Goal: Task Accomplishment & Management: Manage account settings

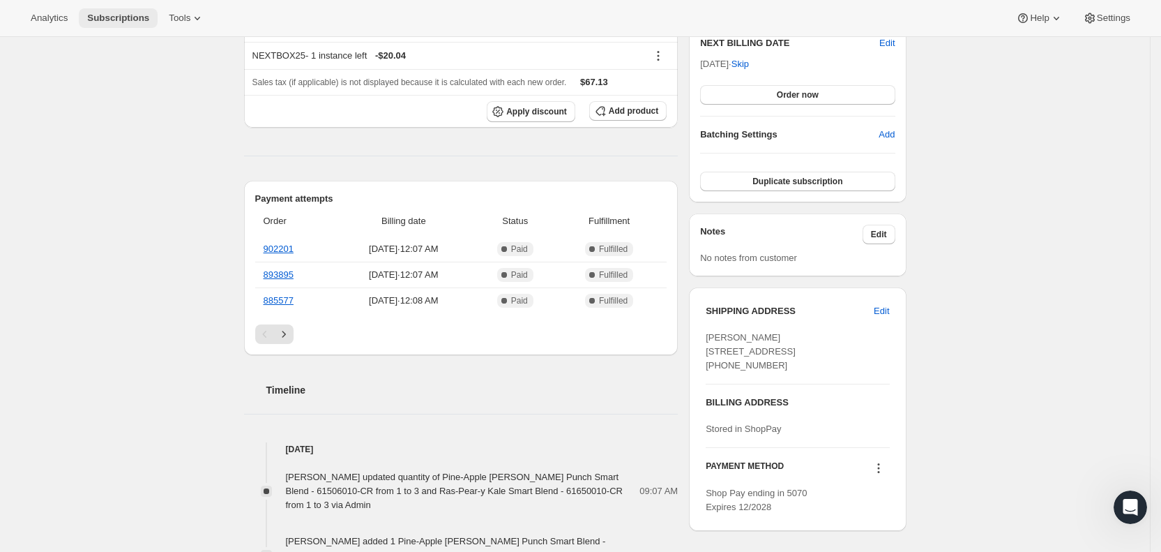
drag, startPoint x: 0, startPoint y: 0, endPoint x: 114, endPoint y: 15, distance: 115.3
click at [114, 15] on span "Subscriptions" at bounding box center [118, 18] width 62 height 11
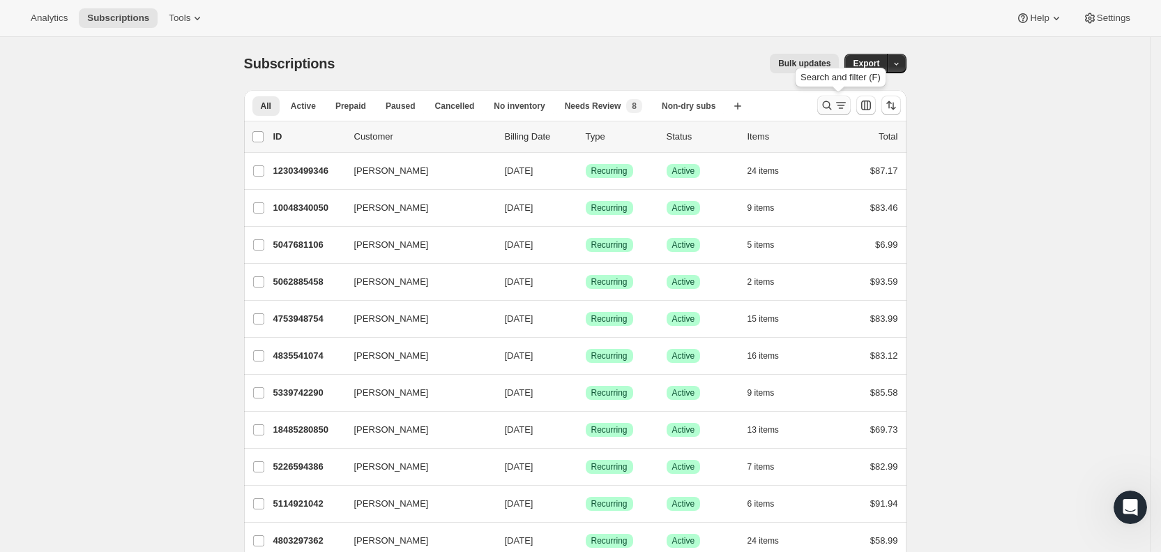
click at [842, 104] on icon "Search and filter results" at bounding box center [841, 105] width 14 height 14
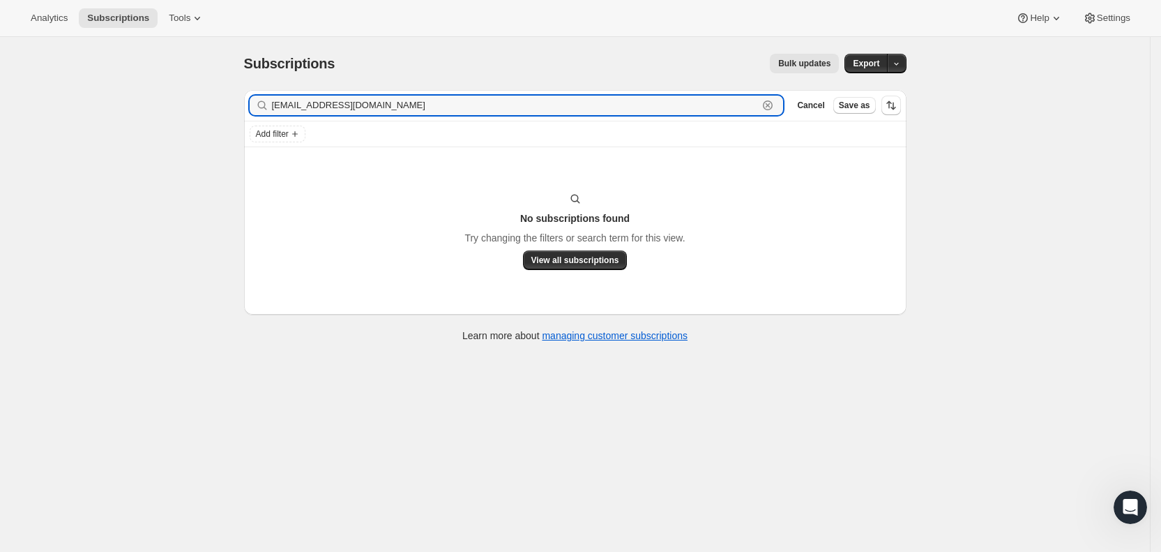
drag, startPoint x: 426, startPoint y: 107, endPoint x: 276, endPoint y: 109, distance: 150.0
click at [276, 109] on div "[EMAIL_ADDRESS][DOMAIN_NAME] Clear" at bounding box center [517, 106] width 534 height 20
paste input "isnide"
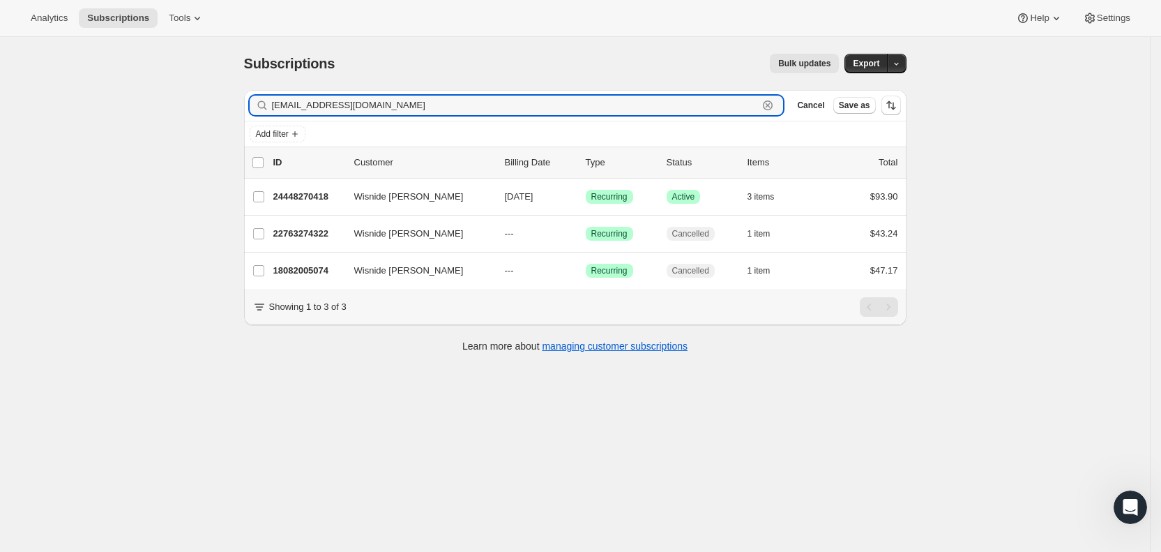
drag, startPoint x: 430, startPoint y: 101, endPoint x: 276, endPoint y: 103, distance: 154.1
click at [276, 103] on div "[EMAIL_ADDRESS][DOMAIN_NAME] Clear" at bounding box center [517, 106] width 534 height 20
paste input "Wisnide [PERSON_NAME]"
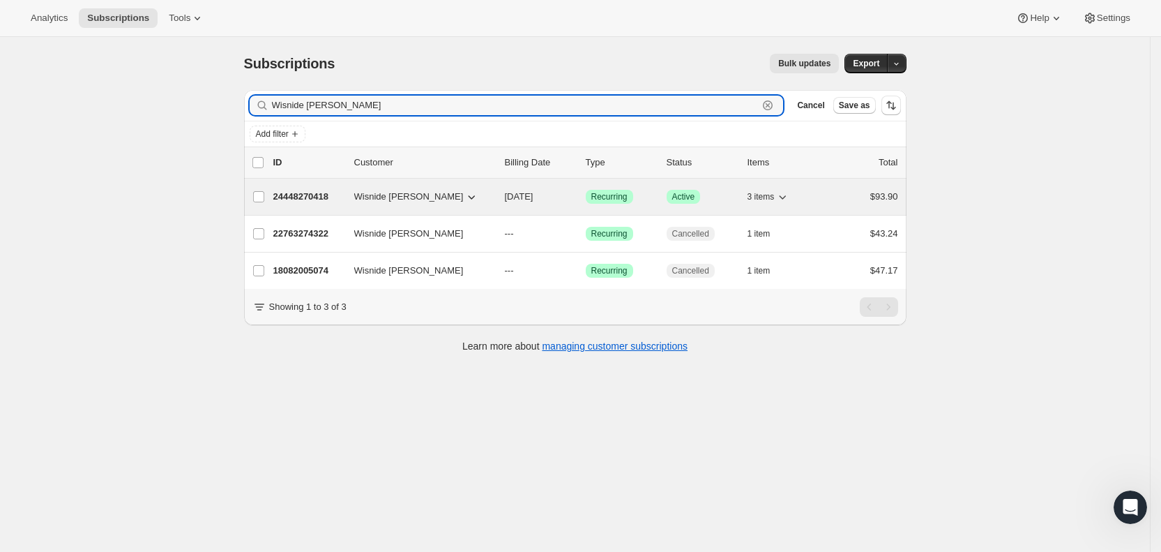
type input "Wisnide [PERSON_NAME]"
click at [534, 192] on span "[DATE]" at bounding box center [519, 196] width 29 height 10
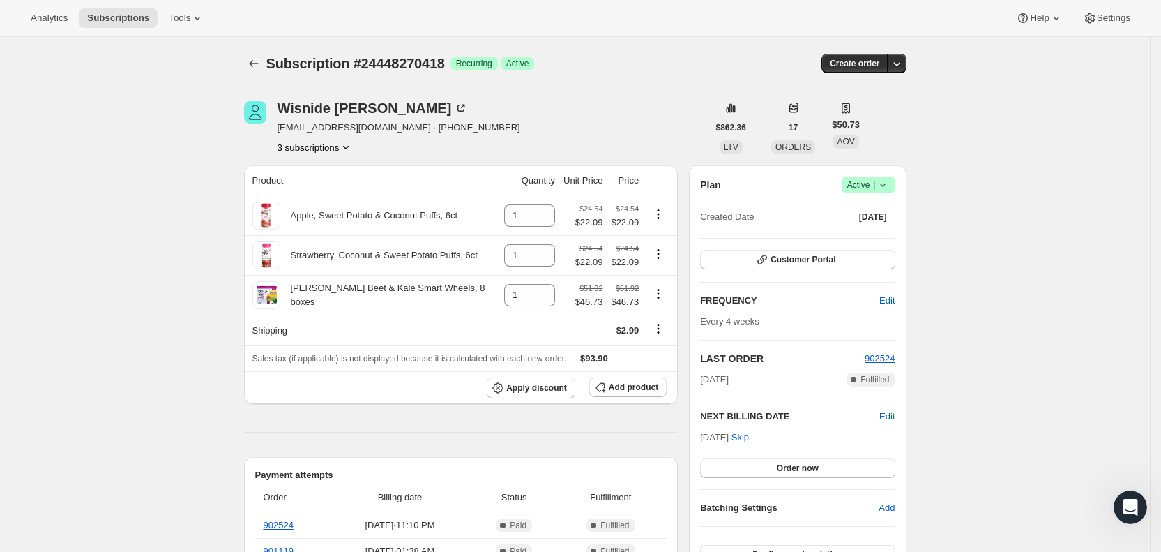
scroll to position [192, 0]
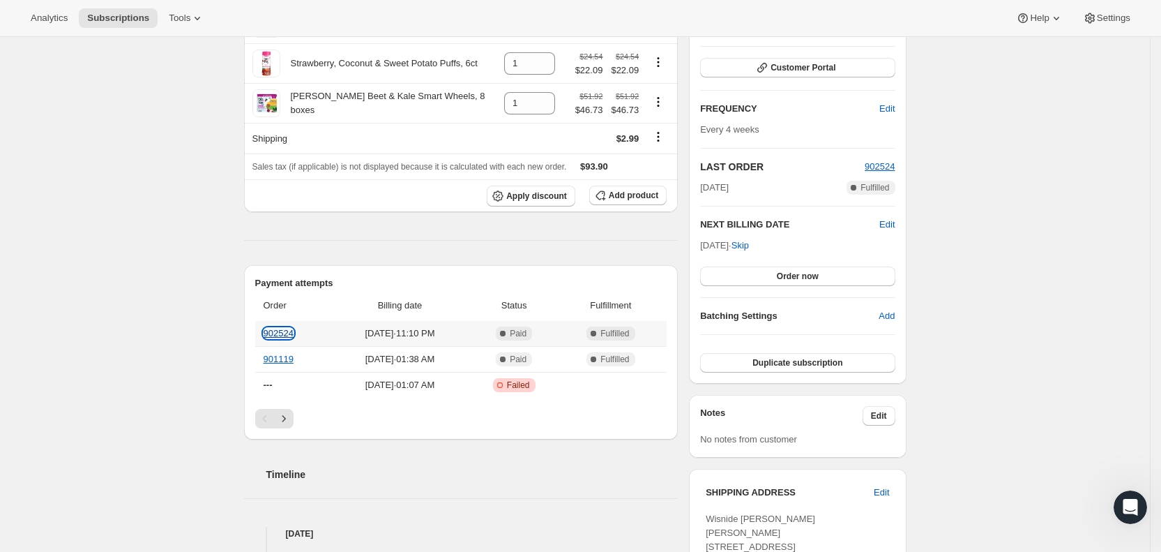
click at [282, 335] on link "902524" at bounding box center [279, 333] width 30 height 10
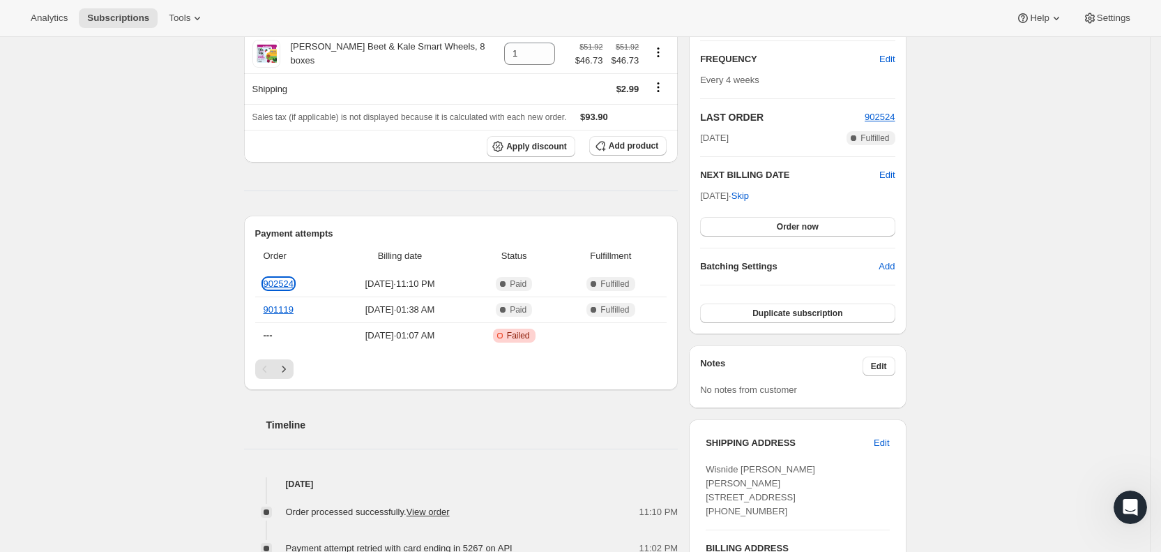
scroll to position [0, 0]
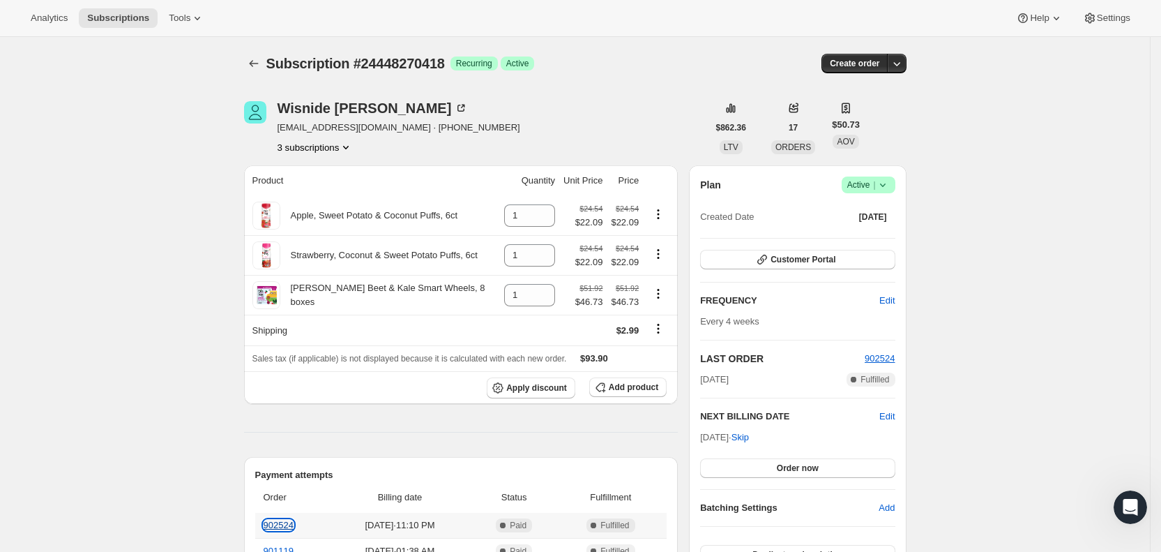
click at [283, 529] on link "902524" at bounding box center [279, 525] width 30 height 10
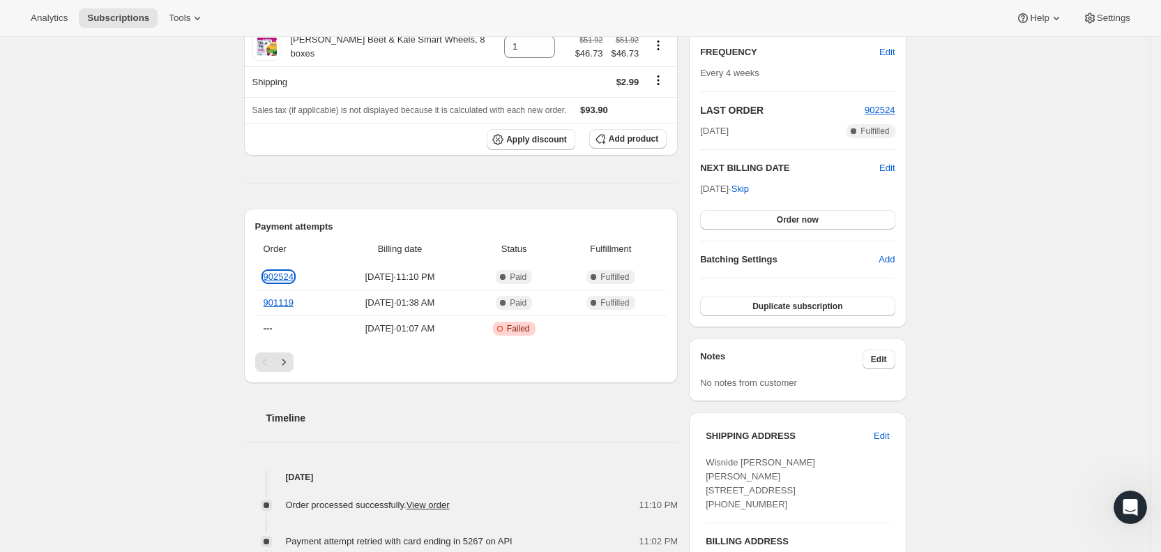
scroll to position [262, 0]
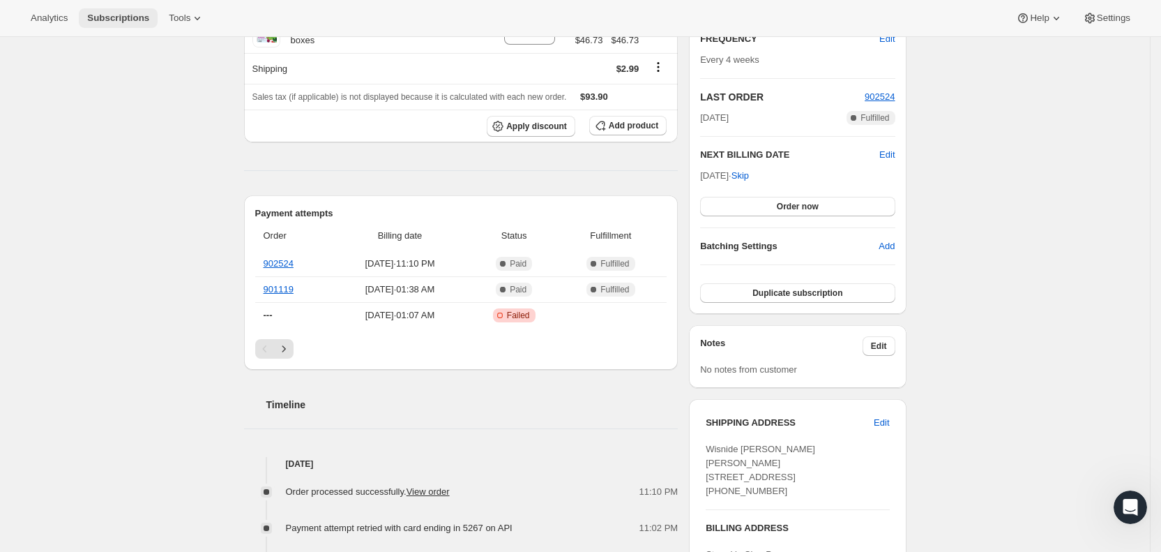
click at [122, 13] on span "Subscriptions" at bounding box center [118, 18] width 62 height 11
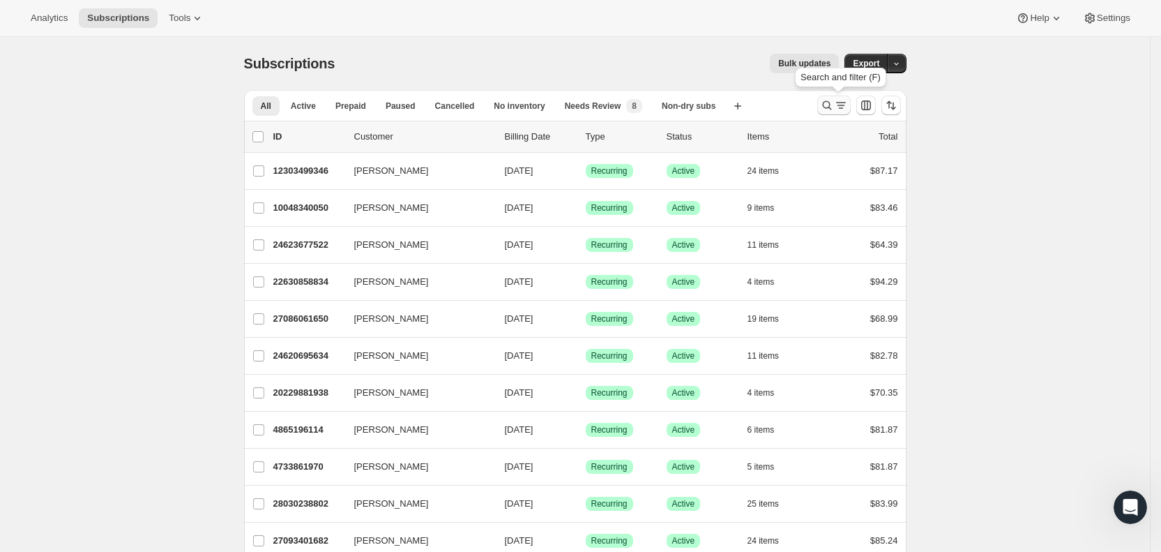
click at [845, 105] on icon "Search and filter results" at bounding box center [841, 105] width 8 height 1
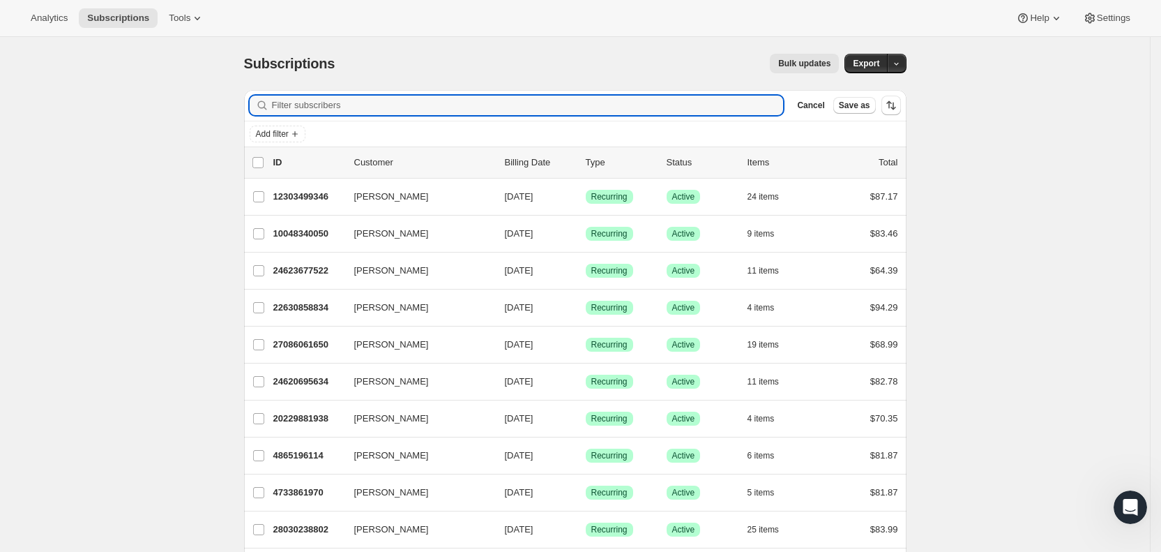
paste input "[EMAIL_ADDRESS][DOMAIN_NAME]"
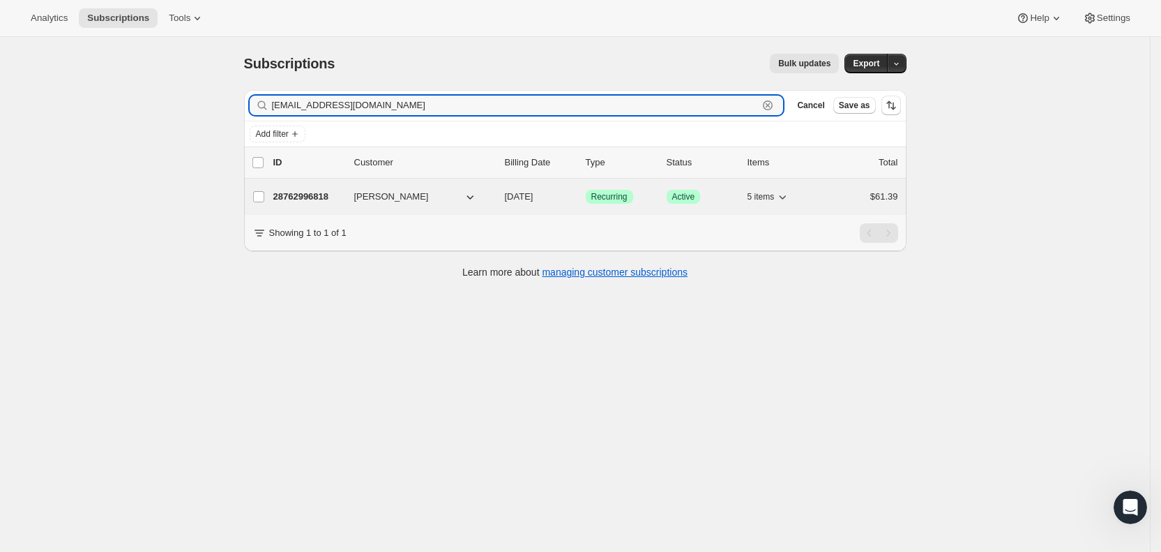
type input "[EMAIL_ADDRESS][DOMAIN_NAME]"
click at [531, 192] on span "[DATE]" at bounding box center [519, 196] width 29 height 10
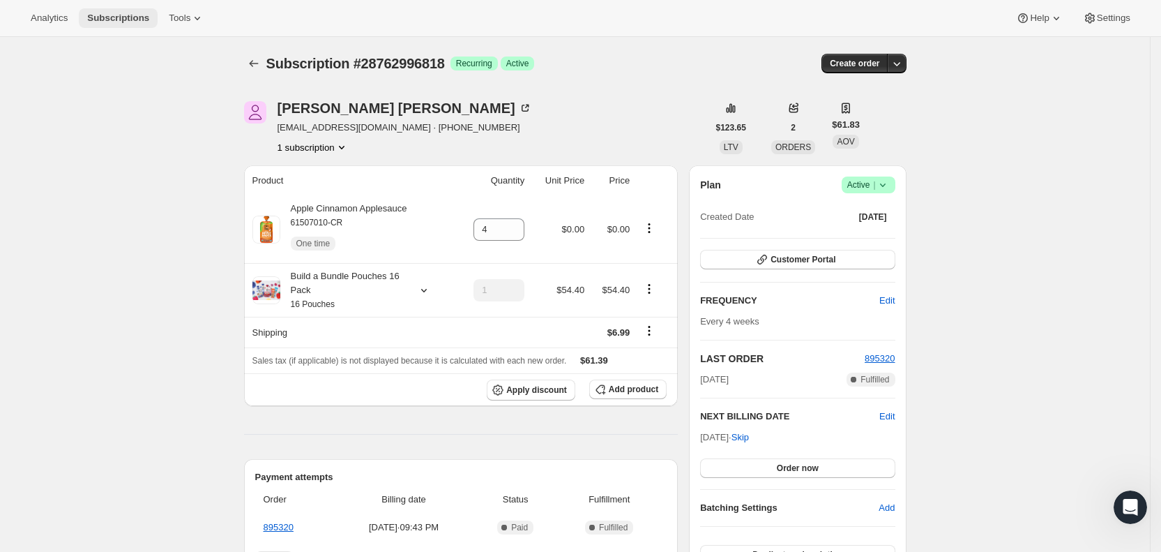
click at [139, 13] on span "Subscriptions" at bounding box center [118, 18] width 62 height 11
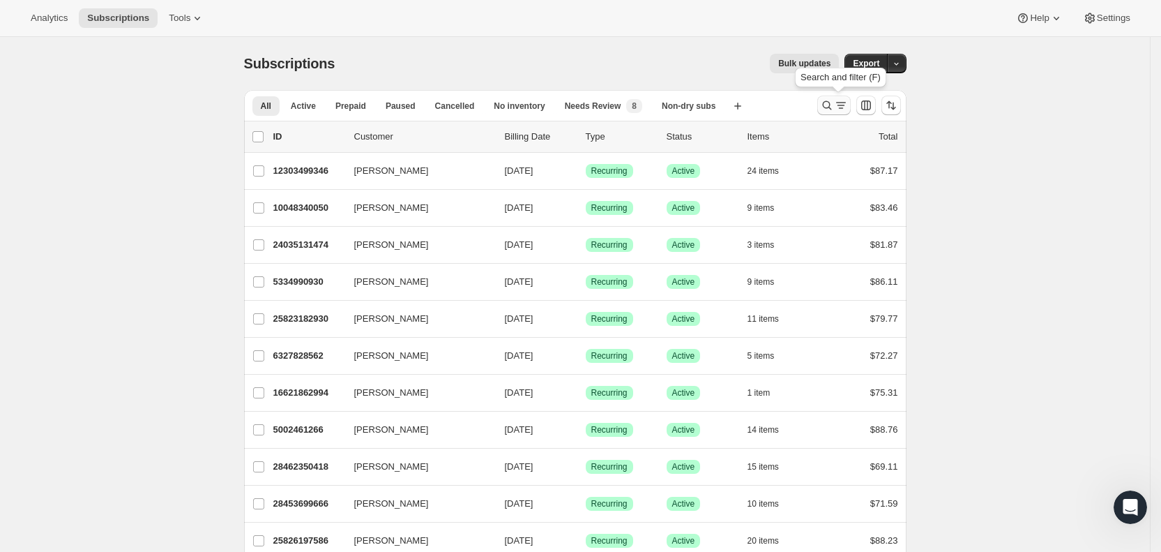
click at [846, 107] on icon "Search and filter results" at bounding box center [841, 105] width 14 height 14
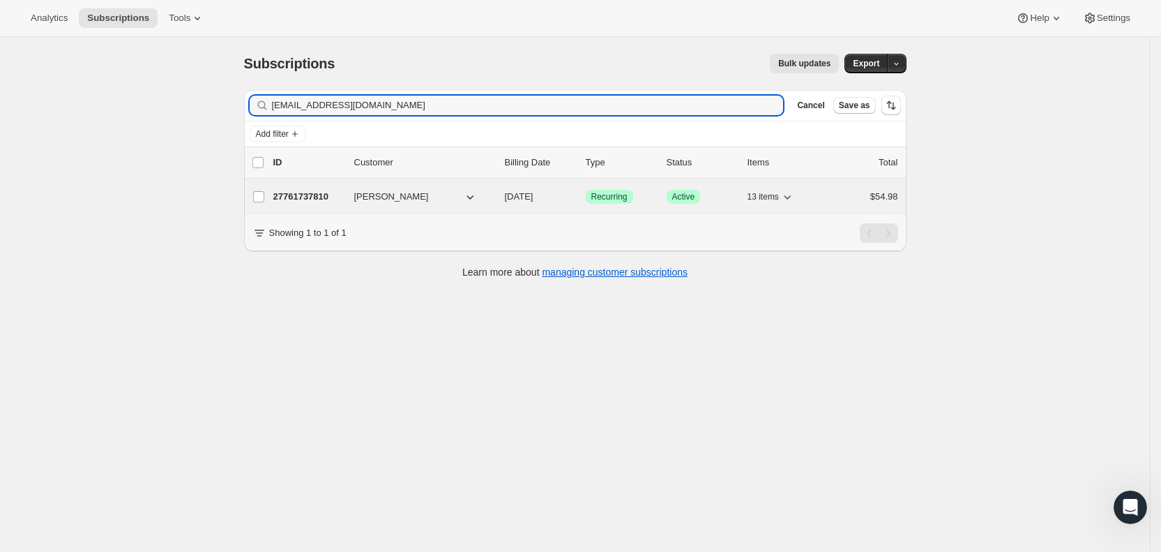
type input "[EMAIL_ADDRESS][DOMAIN_NAME]"
click at [534, 196] on span "[DATE]" at bounding box center [519, 196] width 29 height 10
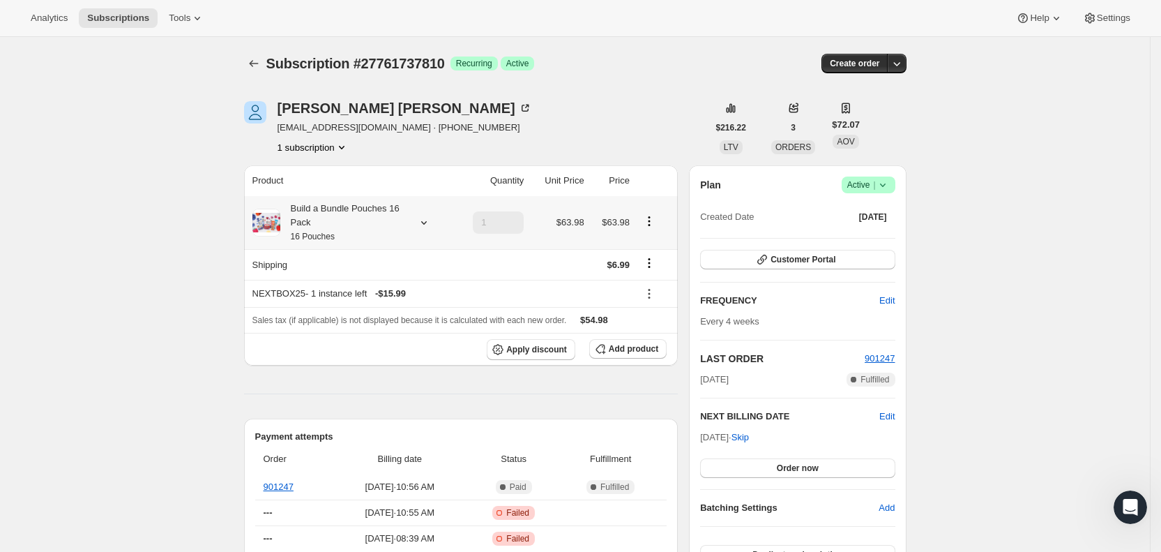
click at [428, 223] on icon at bounding box center [424, 223] width 14 height 14
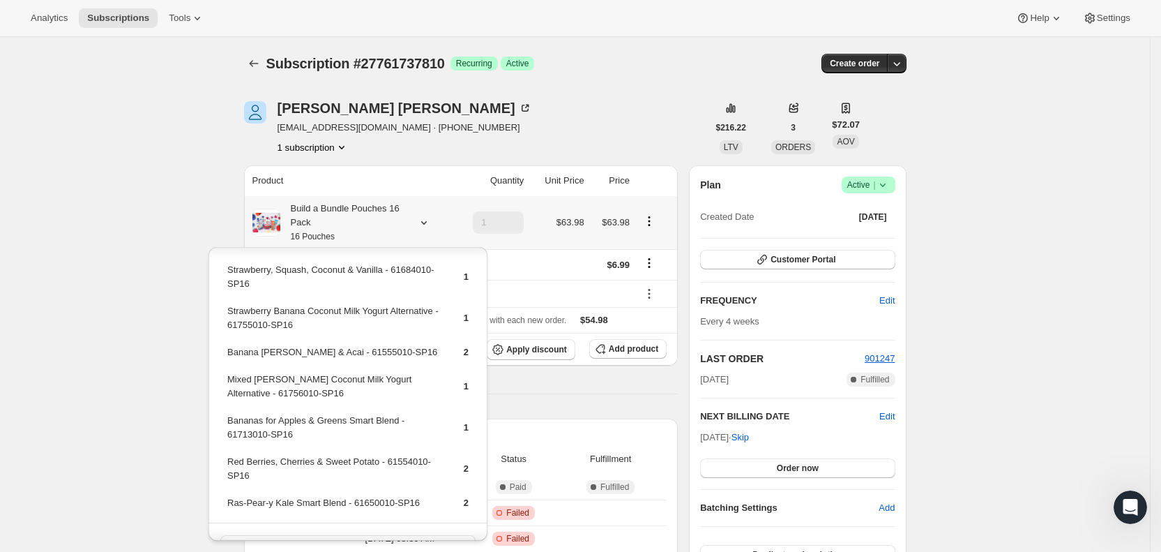
scroll to position [248, 0]
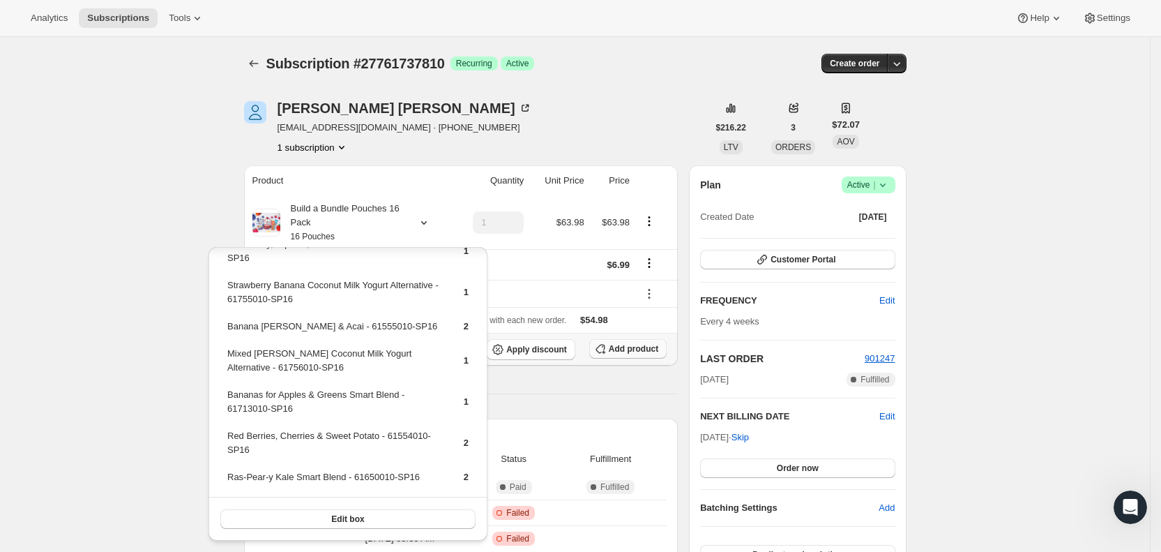
click at [624, 349] on span "Add product" at bounding box center [634, 348] width 50 height 11
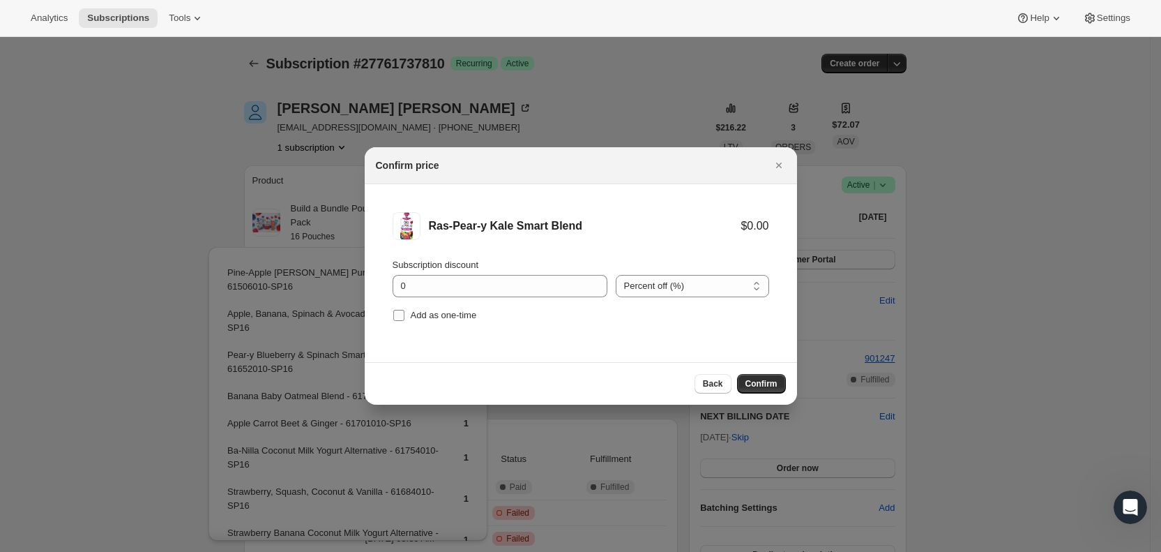
drag, startPoint x: 402, startPoint y: 317, endPoint x: 411, endPoint y: 316, distance: 9.8
click at [411, 316] on label "Add as one-time" at bounding box center [435, 315] width 84 height 20
click at [405, 316] on input "Add as one-time" at bounding box center [398, 315] width 11 height 11
checkbox input "true"
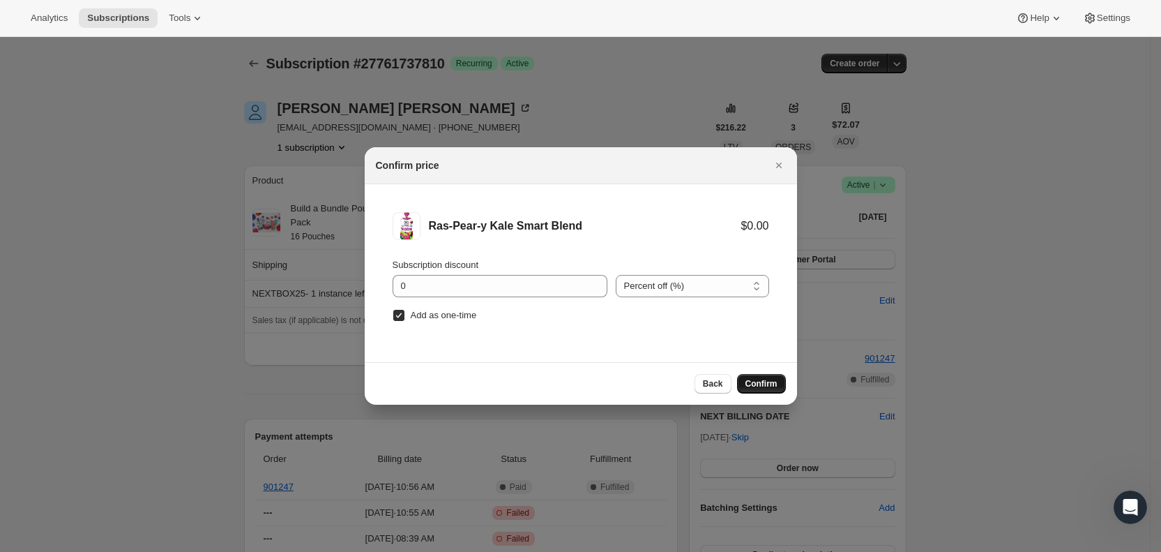
click at [758, 384] on span "Confirm" at bounding box center [762, 383] width 32 height 11
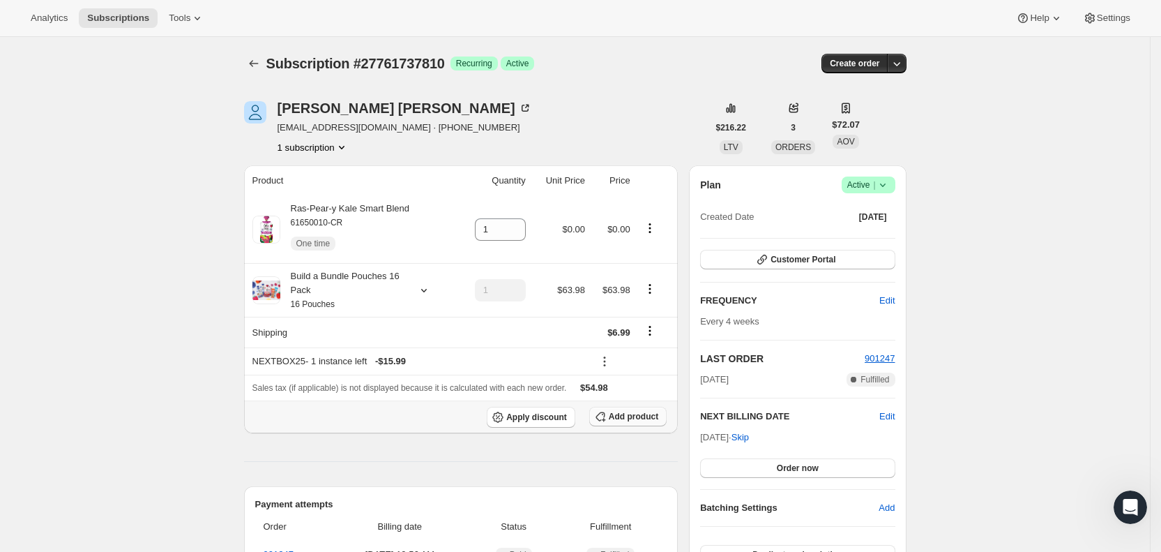
click at [633, 414] on span "Add product" at bounding box center [634, 416] width 50 height 11
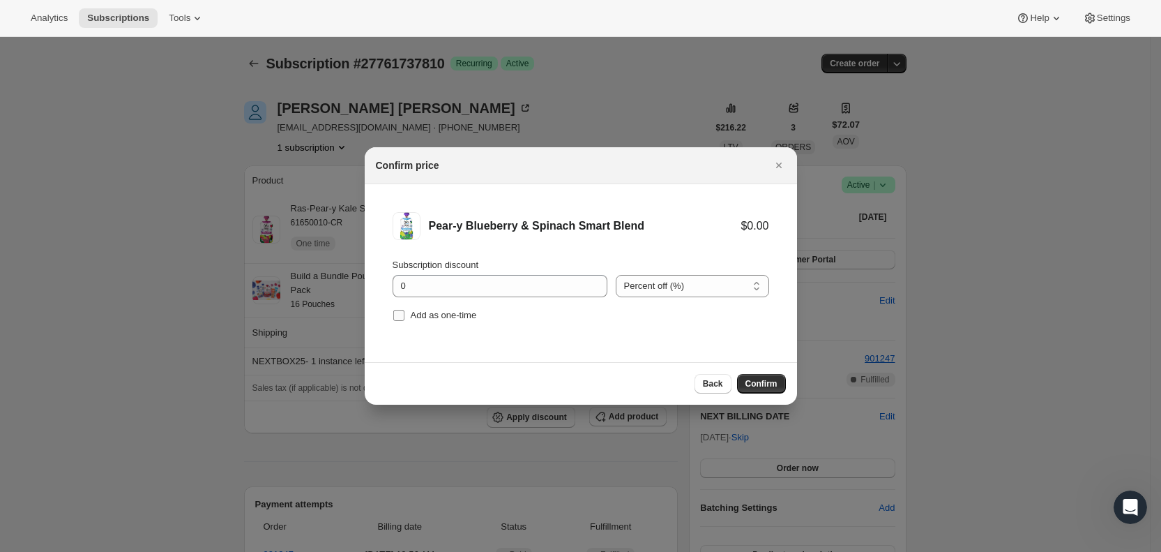
click at [405, 317] on span ":r58v:" at bounding box center [399, 315] width 13 height 13
click at [405, 317] on input "Add as one-time" at bounding box center [398, 315] width 11 height 11
checkbox input "true"
click at [765, 382] on span "Confirm" at bounding box center [762, 383] width 32 height 11
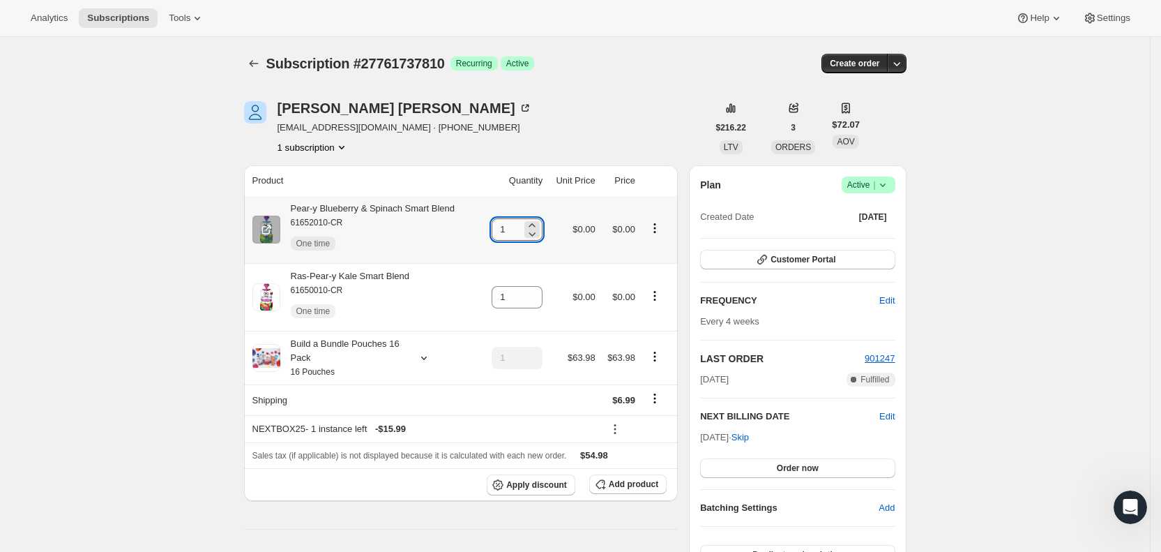
drag, startPoint x: 502, startPoint y: 229, endPoint x: 513, endPoint y: 228, distance: 10.6
click at [513, 228] on input "1" at bounding box center [507, 229] width 30 height 22
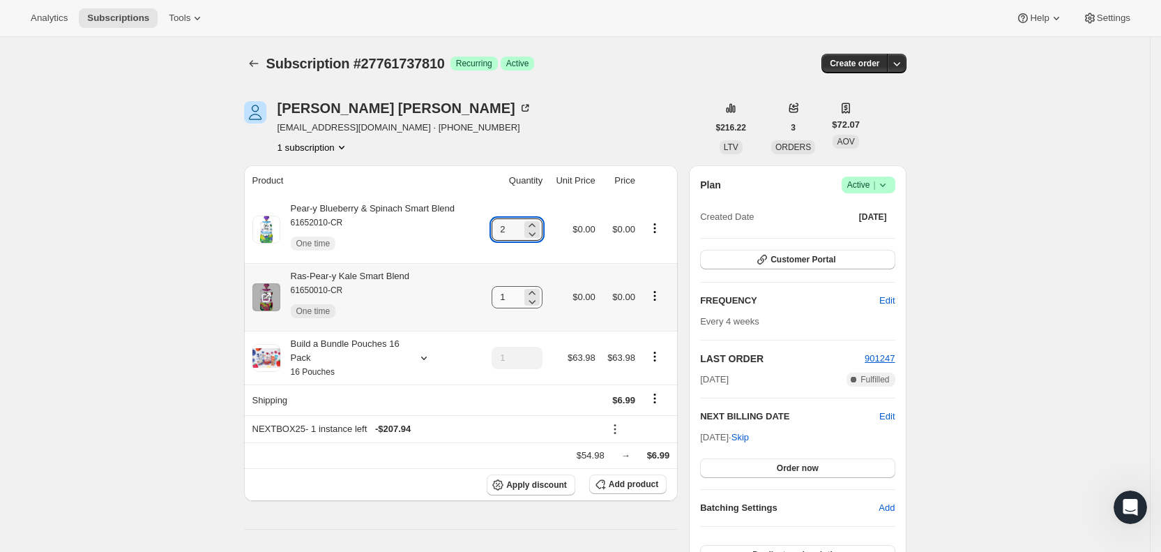
type input "2"
drag, startPoint x: 504, startPoint y: 290, endPoint x: 538, endPoint y: 292, distance: 33.5
click at [538, 292] on div "1" at bounding box center [517, 297] width 51 height 22
type input "3"
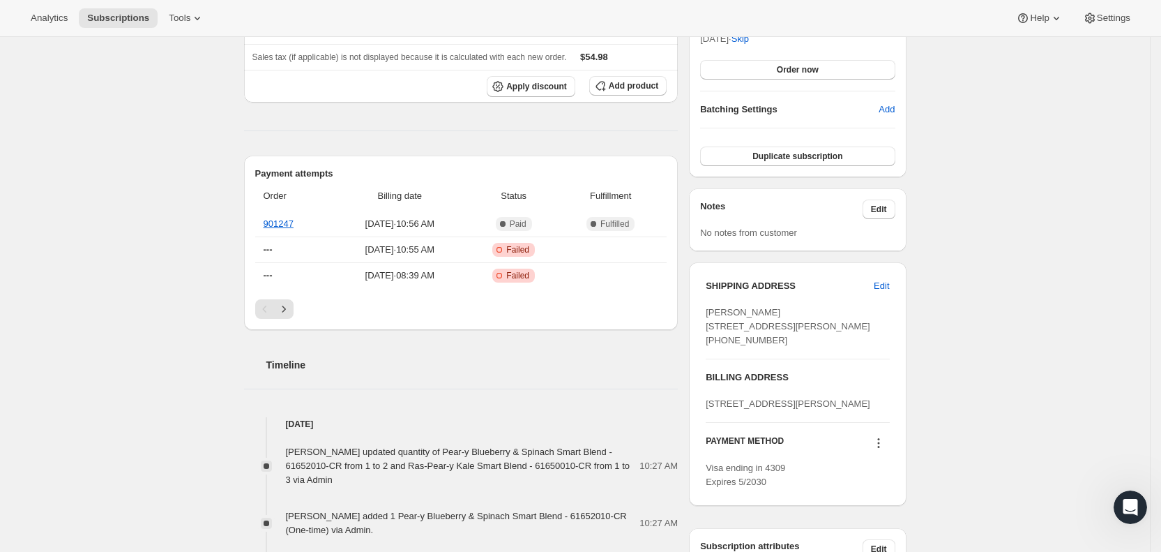
scroll to position [402, 0]
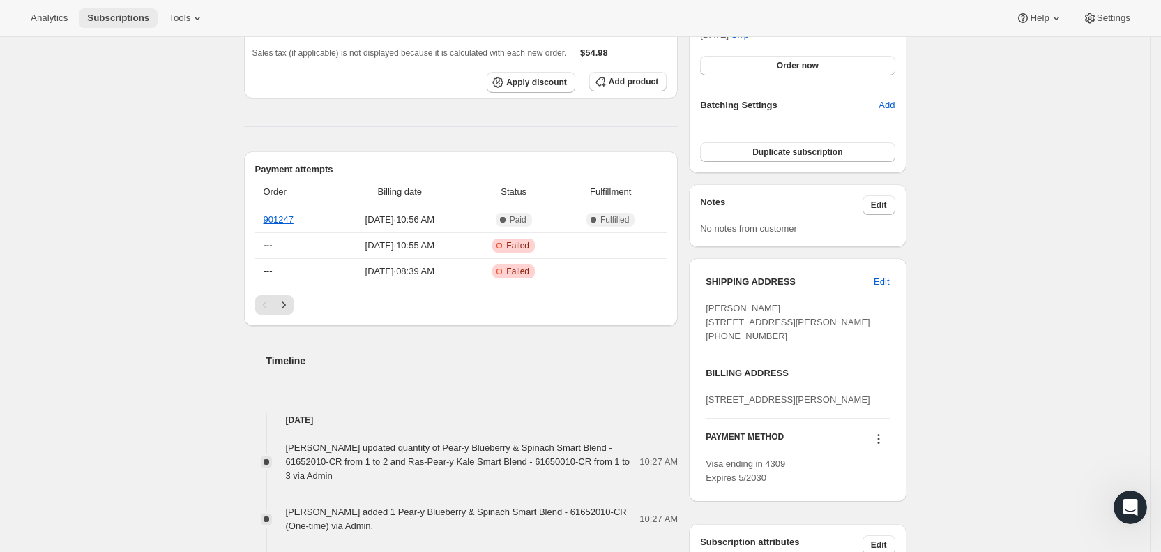
click at [105, 17] on span "Subscriptions" at bounding box center [118, 18] width 62 height 11
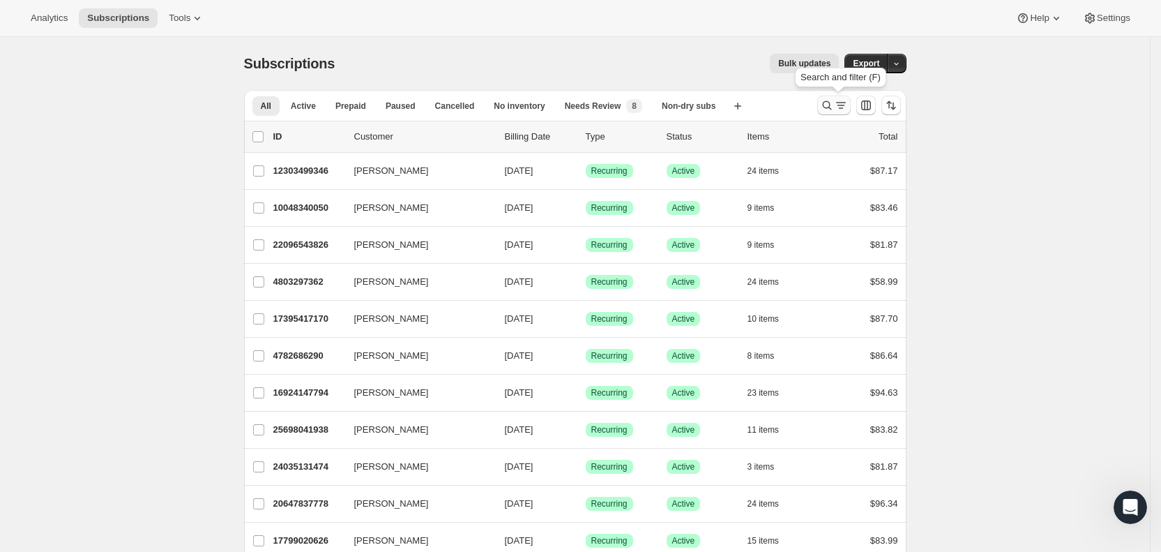
click at [842, 102] on icon "Search and filter results" at bounding box center [841, 105] width 14 height 14
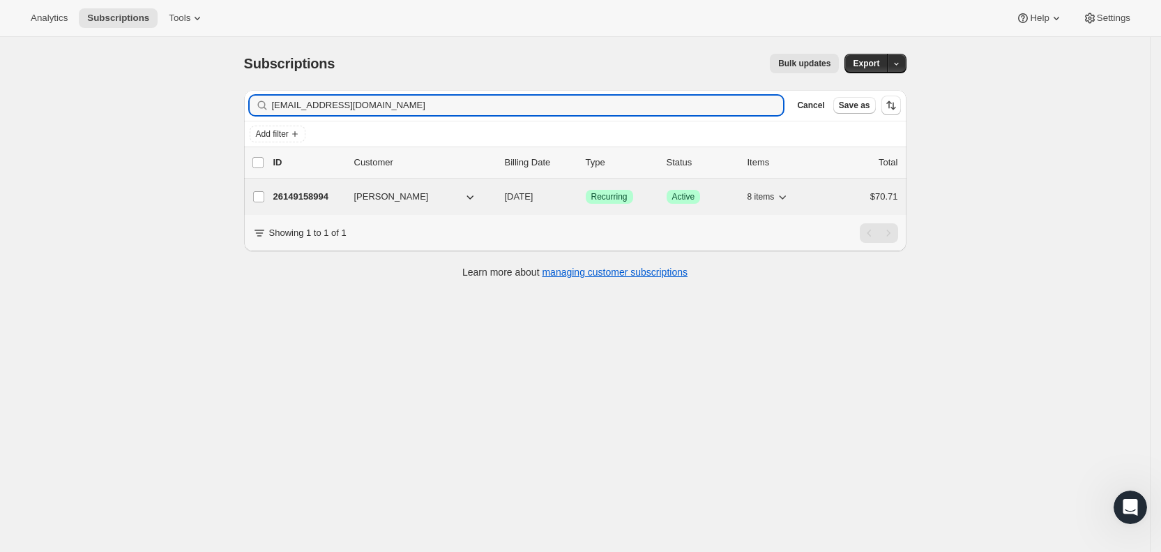
type input "[EMAIL_ADDRESS][DOMAIN_NAME]"
click at [534, 192] on span "[DATE]" at bounding box center [519, 196] width 29 height 10
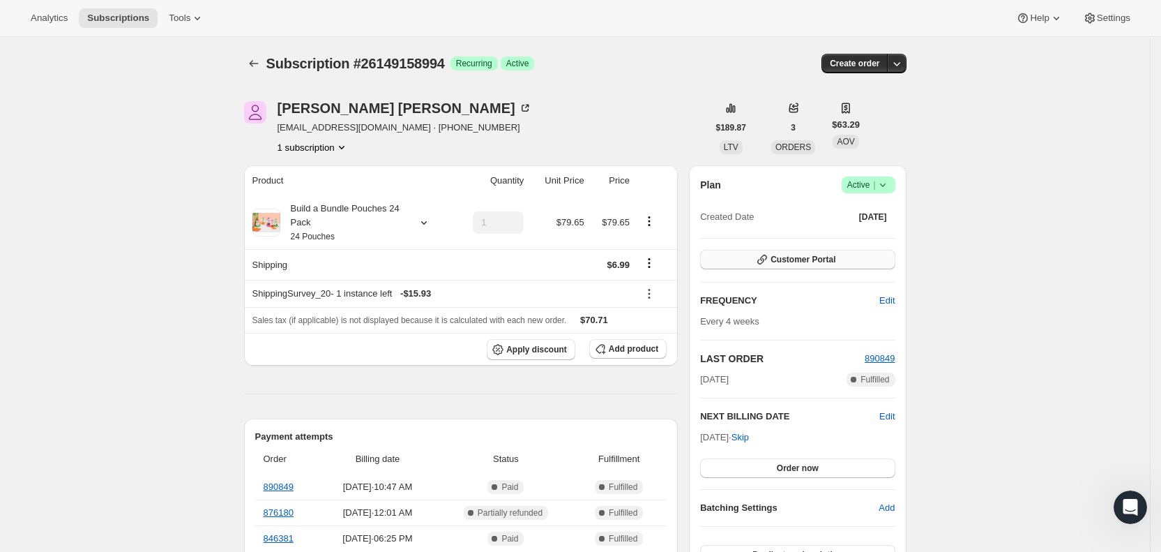
click at [831, 257] on span "Customer Portal" at bounding box center [803, 259] width 65 height 11
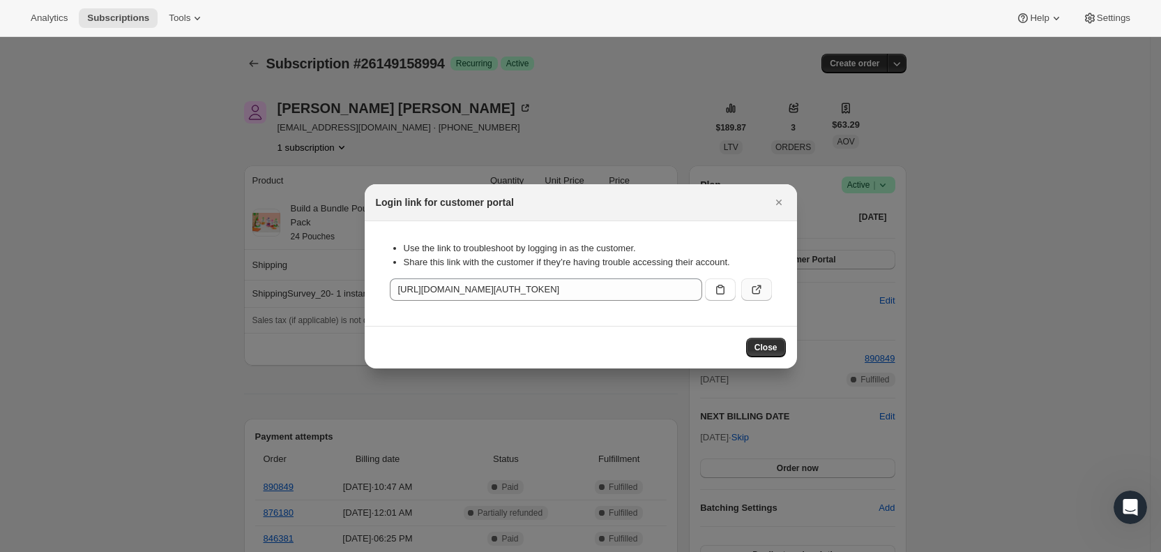
click at [764, 287] on button ":r5sd:" at bounding box center [756, 289] width 31 height 22
click at [776, 197] on icon "Close" at bounding box center [779, 202] width 14 height 14
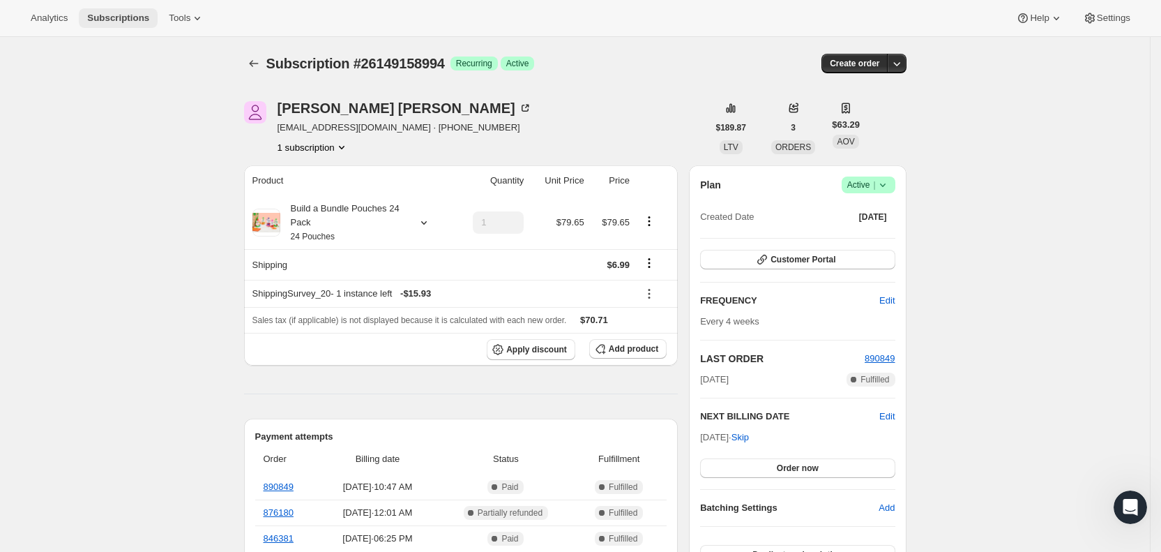
click at [123, 16] on span "Subscriptions" at bounding box center [118, 18] width 62 height 11
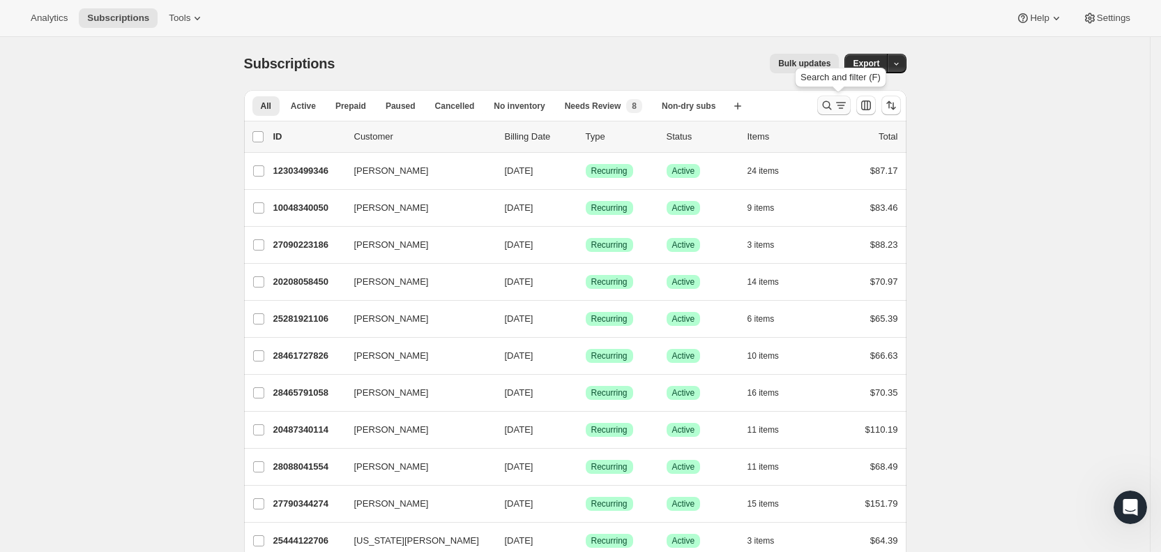
click at [834, 107] on icon "Search and filter results" at bounding box center [827, 105] width 14 height 14
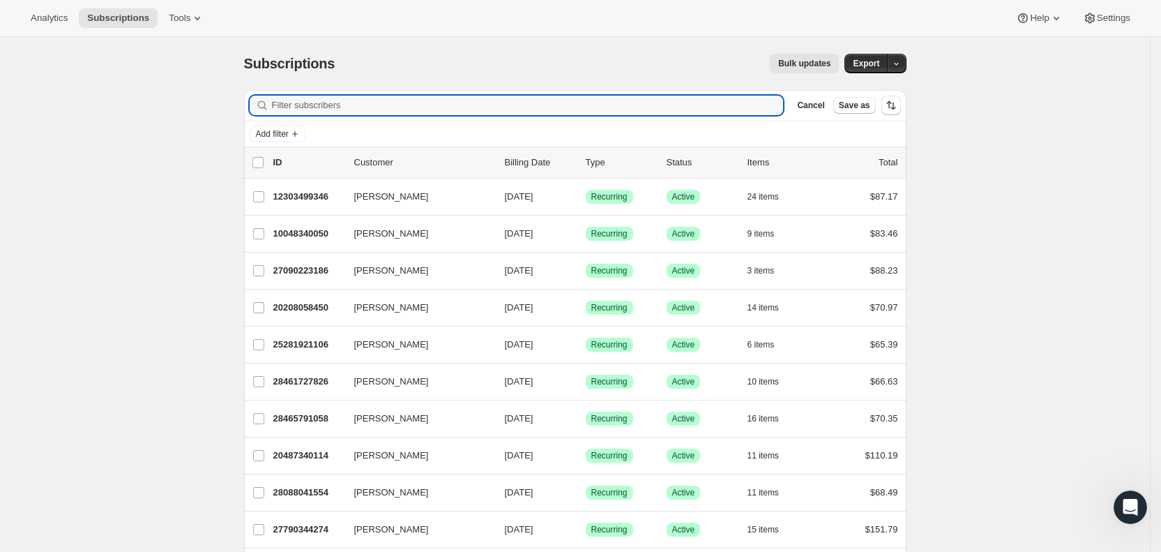
paste input "[EMAIL_ADDRESS][DOMAIN_NAME]"
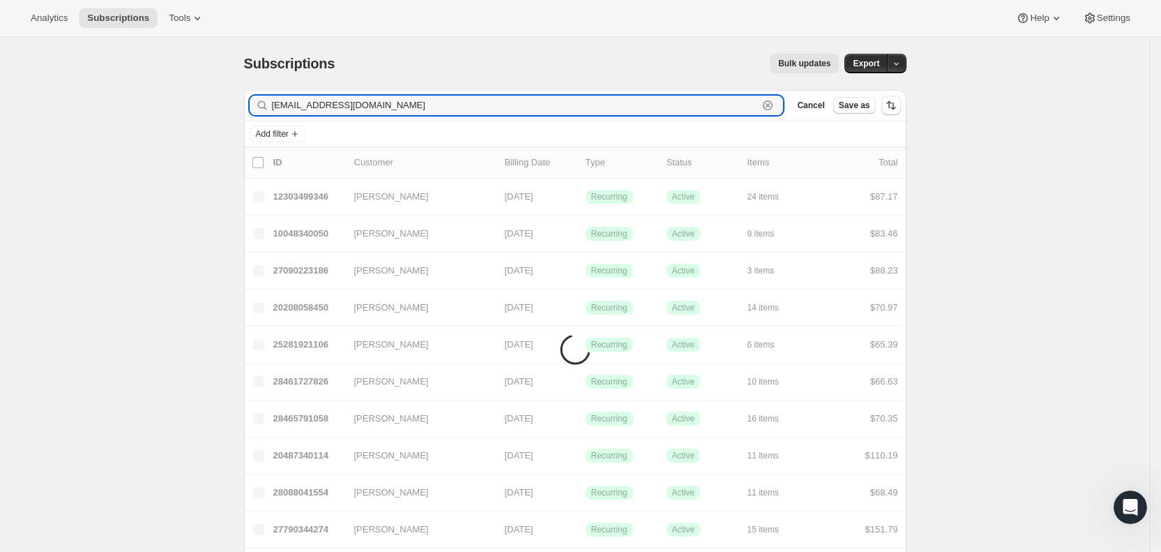
type input "[EMAIL_ADDRESS][DOMAIN_NAME]"
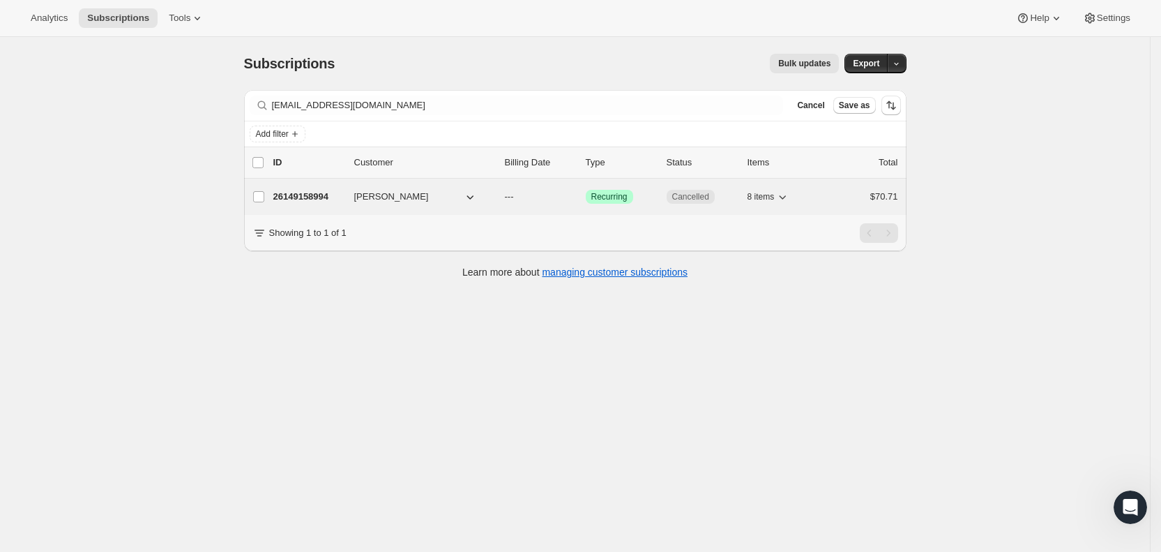
click at [525, 199] on p "---" at bounding box center [540, 197] width 70 height 14
